Goal: Task Accomplishment & Management: Manage account settings

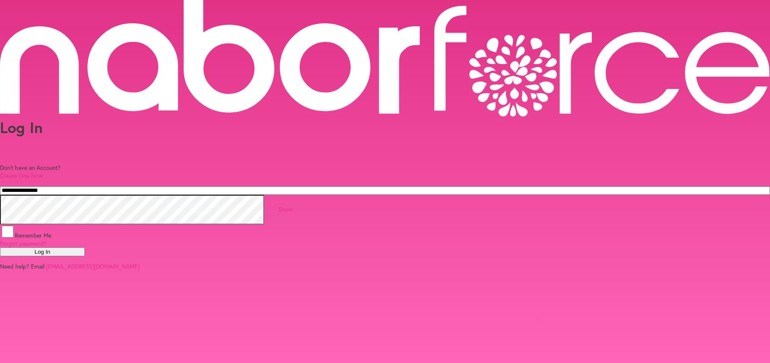
type input "**********"
click at [85, 248] on button "Log In" at bounding box center [42, 252] width 85 height 9
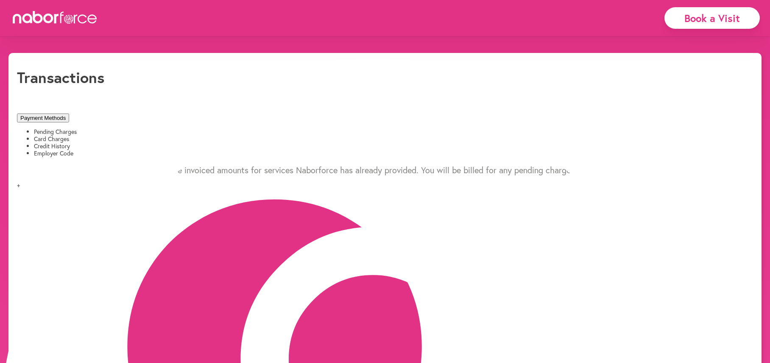
click at [186, 136] on li "Card Charges" at bounding box center [393, 139] width 719 height 7
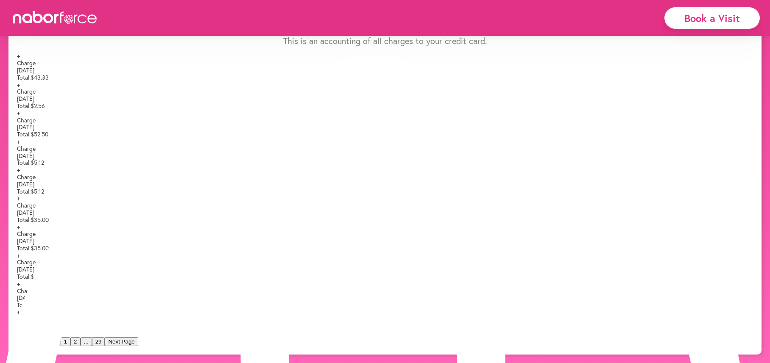
scroll to position [243, 0]
click at [80, 341] on button "2" at bounding box center [75, 341] width 10 height 9
click at [90, 342] on button "3" at bounding box center [86, 341] width 10 height 9
click at [100, 341] on button "4" at bounding box center [95, 341] width 10 height 9
click at [110, 341] on button "5" at bounding box center [105, 341] width 10 height 9
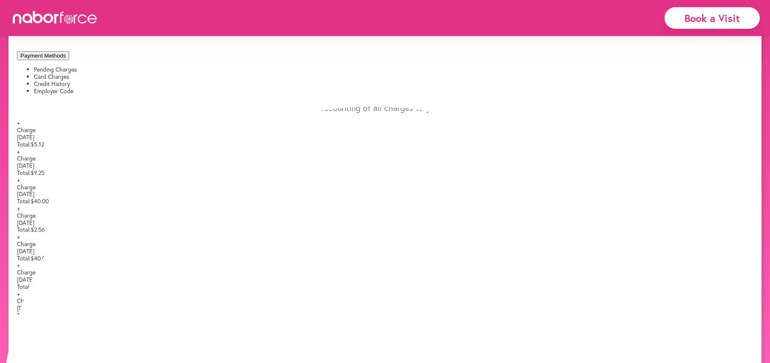
scroll to position [64, 0]
click at [20, 117] on span "+" at bounding box center [18, 121] width 3 height 8
click at [19, 117] on span "-" at bounding box center [18, 121] width 2 height 8
click at [20, 146] on span "+" at bounding box center [18, 150] width 3 height 8
click at [19, 146] on span "-" at bounding box center [18, 150] width 2 height 8
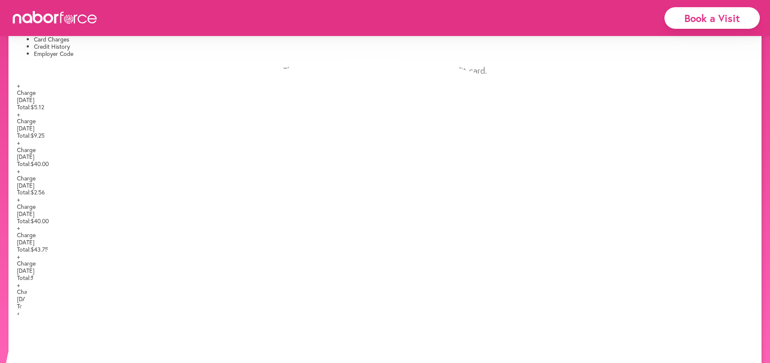
scroll to position [100, 0]
click at [20, 146] on span "+" at bounding box center [18, 142] width 3 height 8
click at [19, 146] on span "-" at bounding box center [18, 142] width 2 height 8
click at [20, 174] on span "+" at bounding box center [18, 170] width 3 height 8
click at [19, 174] on span "-" at bounding box center [18, 170] width 2 height 8
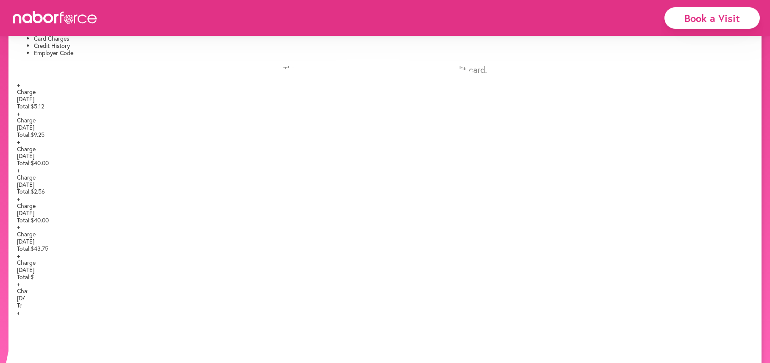
click at [20, 203] on span "+" at bounding box center [18, 199] width 3 height 8
click at [19, 203] on span "-" at bounding box center [18, 199] width 2 height 8
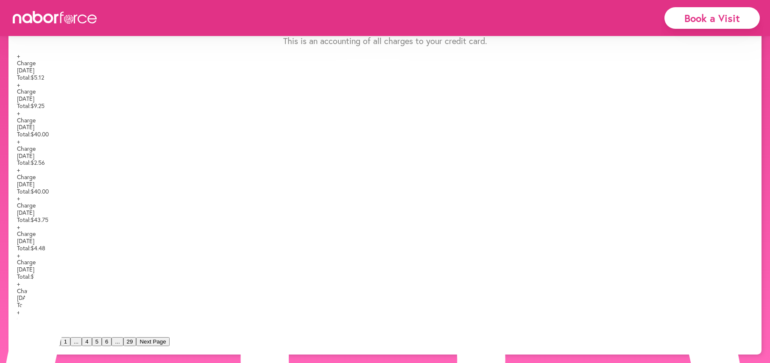
scroll to position [243, 0]
click at [111, 339] on button "6" at bounding box center [107, 341] width 10 height 9
click at [92, 340] on button "5" at bounding box center [87, 341] width 10 height 9
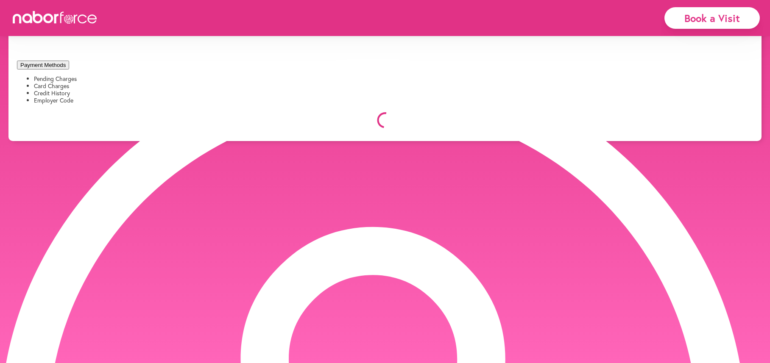
scroll to position [61, 0]
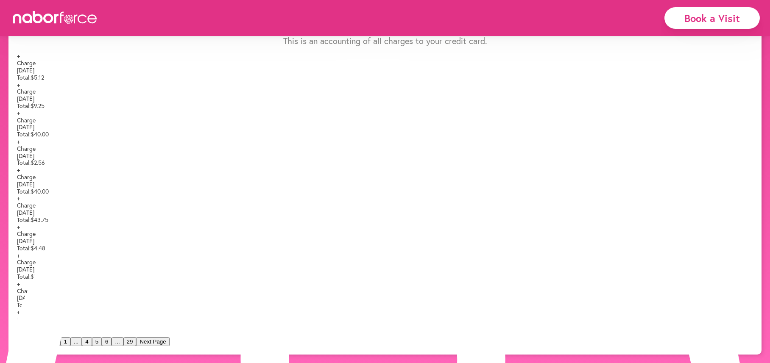
click at [92, 338] on button "4" at bounding box center [87, 341] width 10 height 9
click at [90, 338] on button "3" at bounding box center [86, 341] width 10 height 9
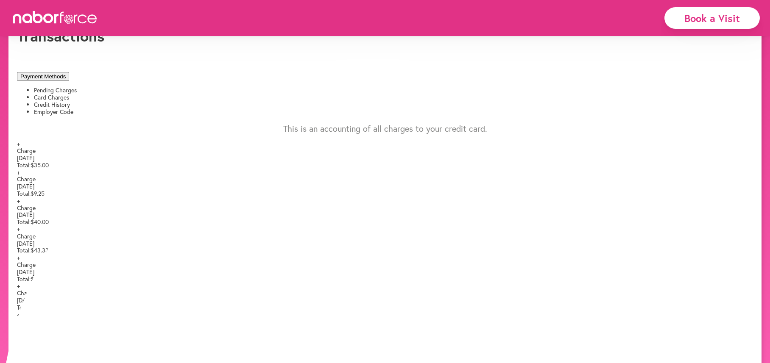
scroll to position [41, 0]
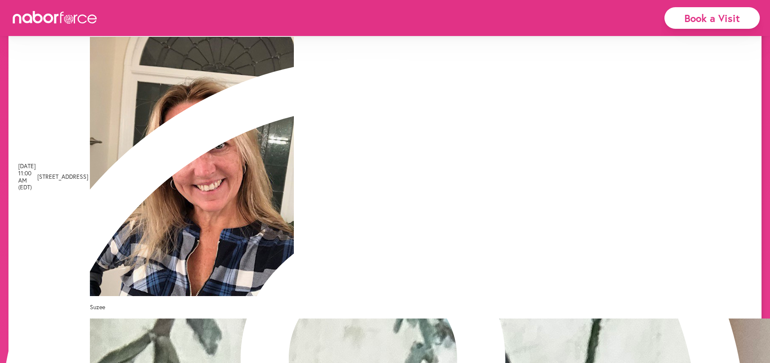
scroll to position [115, 0]
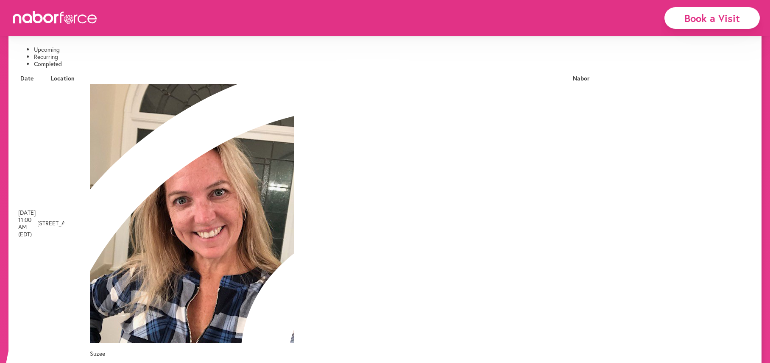
scroll to position [61, 0]
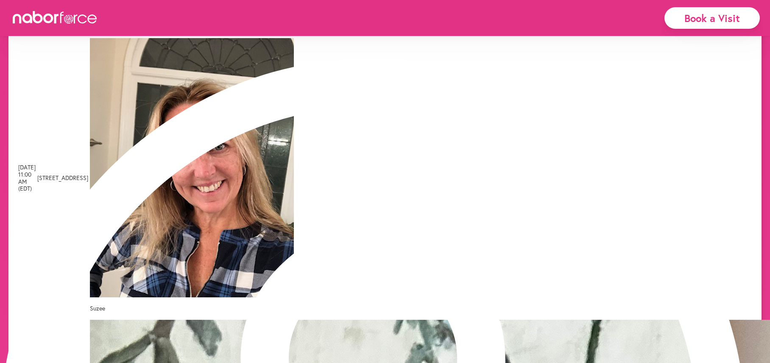
scroll to position [114, 0]
